Goal: Navigation & Orientation: Understand site structure

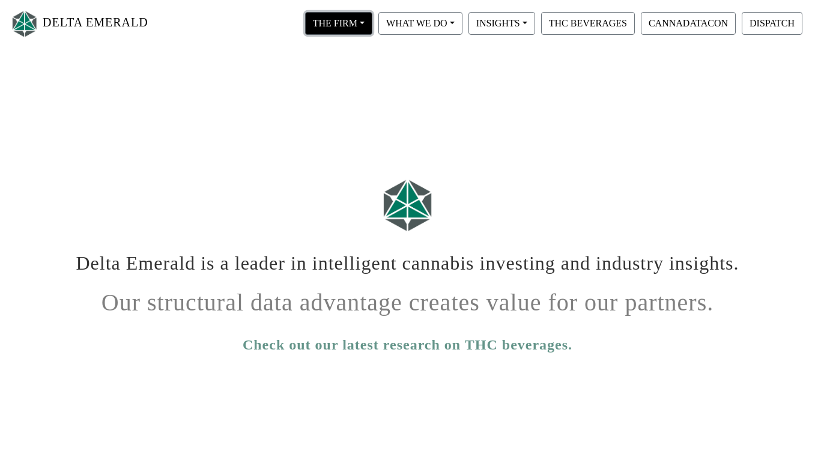
click at [333, 27] on button "THE FIRM" at bounding box center [338, 23] width 67 height 23
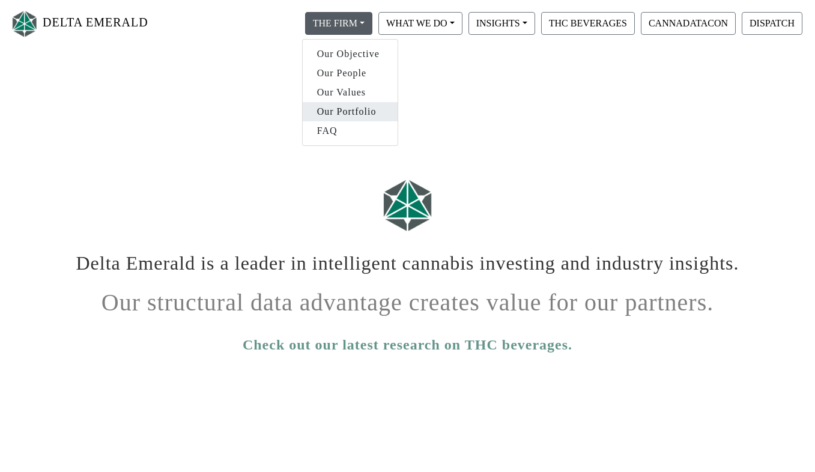
click at [345, 115] on link "Our Portfolio" at bounding box center [350, 111] width 95 height 19
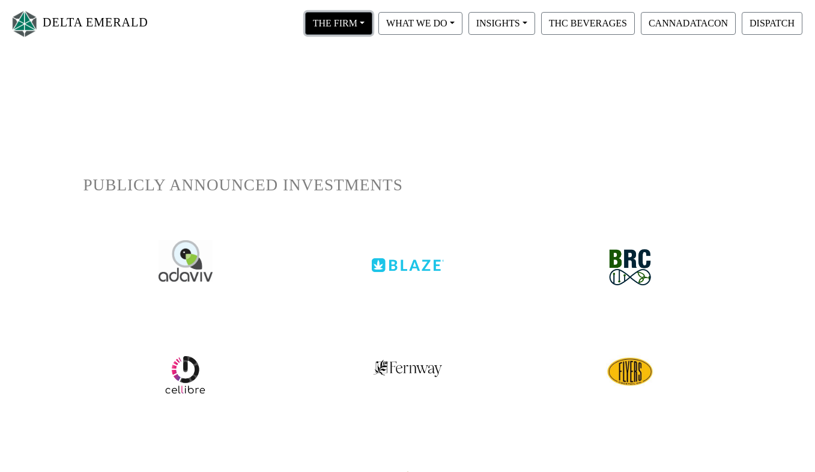
click at [341, 20] on button "THE FIRM" at bounding box center [338, 23] width 67 height 23
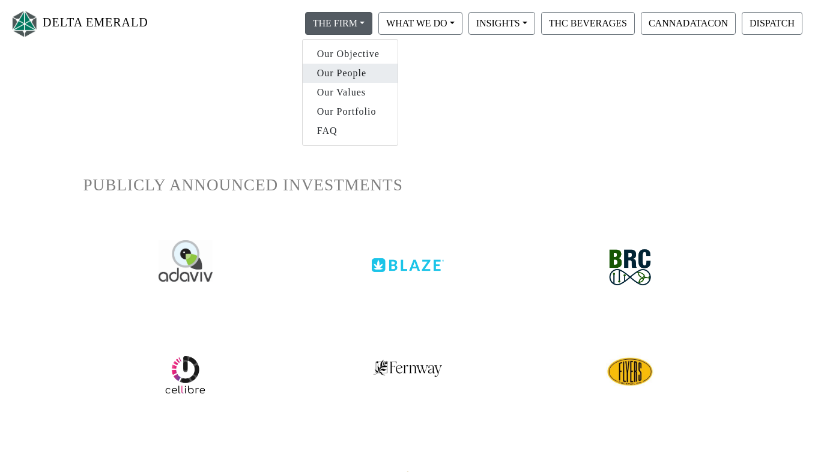
click at [352, 79] on link "Our People" at bounding box center [350, 73] width 95 height 19
